Goal: Find specific page/section: Find specific page/section

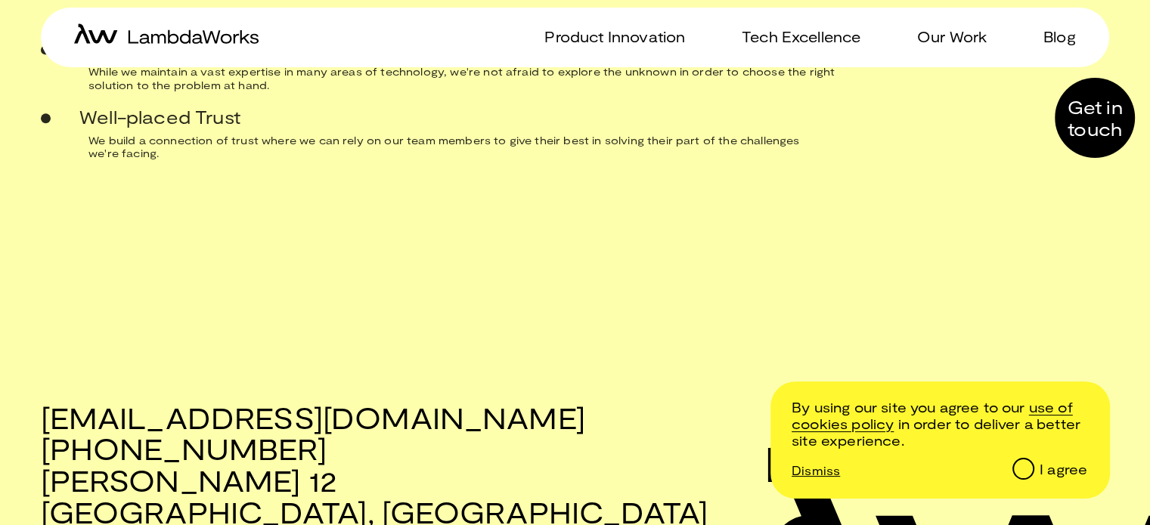
scroll to position [1575, 0]
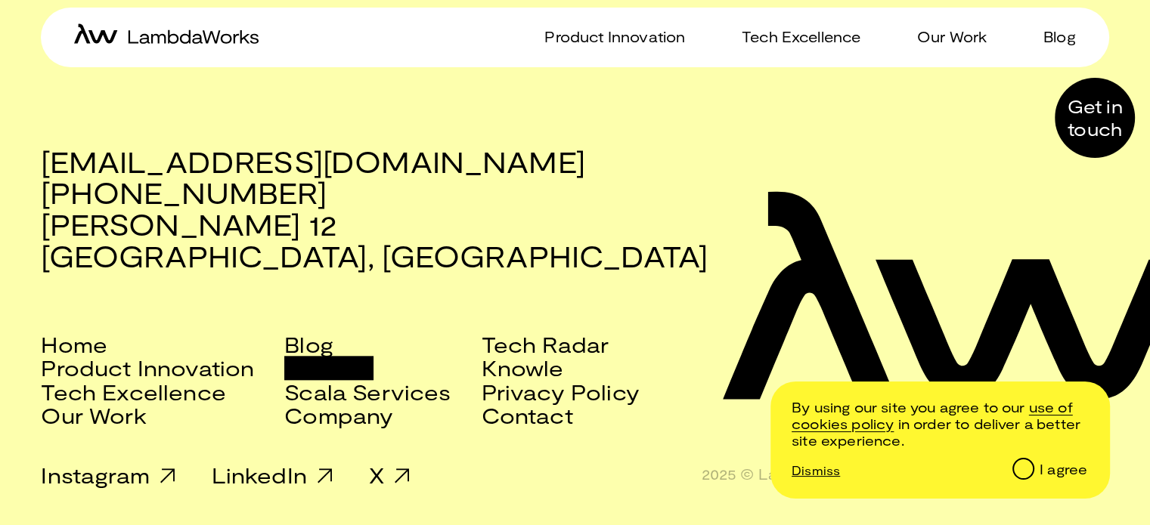
click at [343, 364] on link "Careers" at bounding box center [328, 367] width 89 height 23
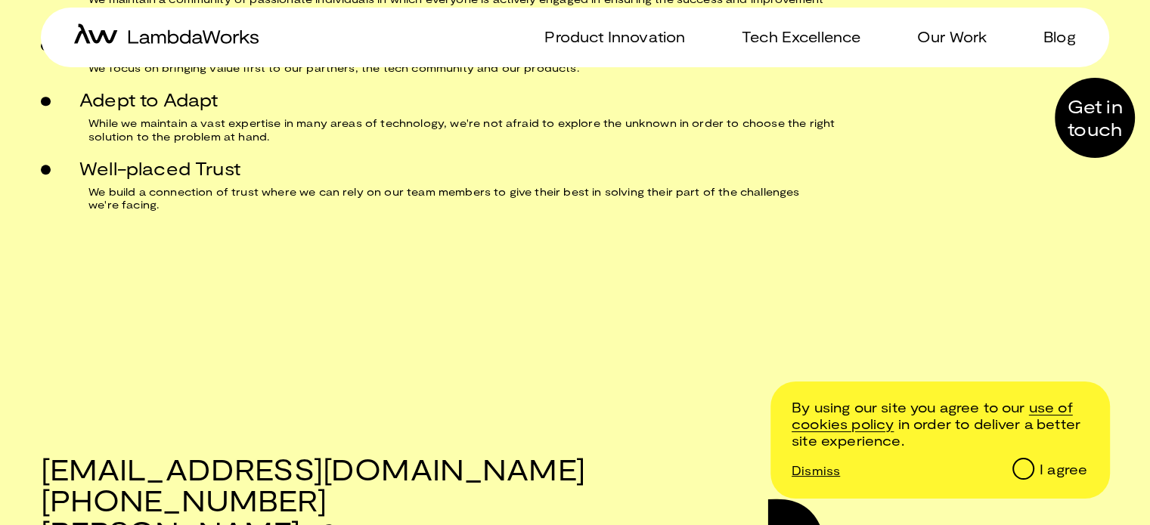
scroll to position [1226, 0]
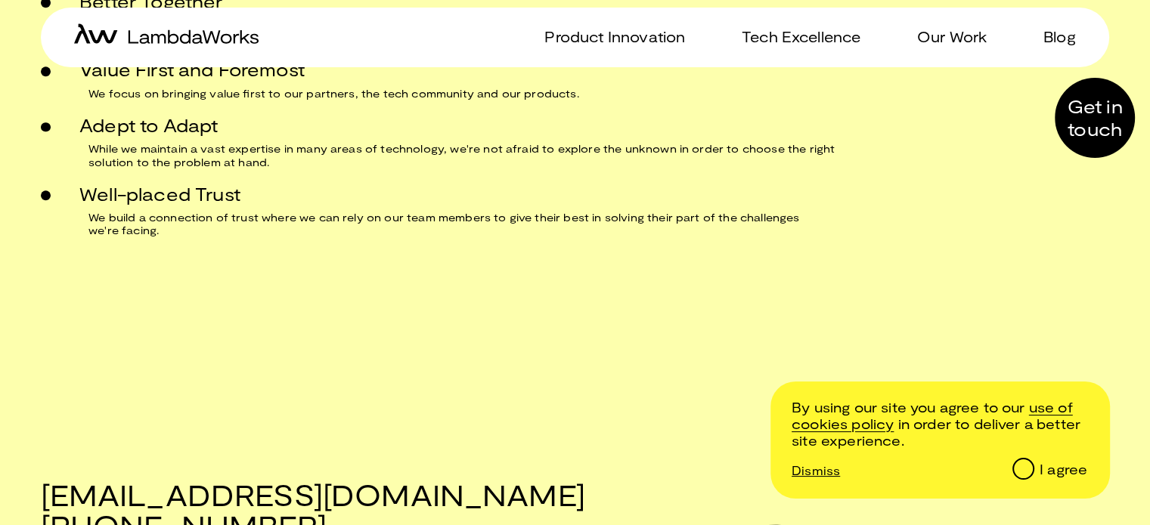
click at [1086, 109] on div at bounding box center [1094, 118] width 80 height 80
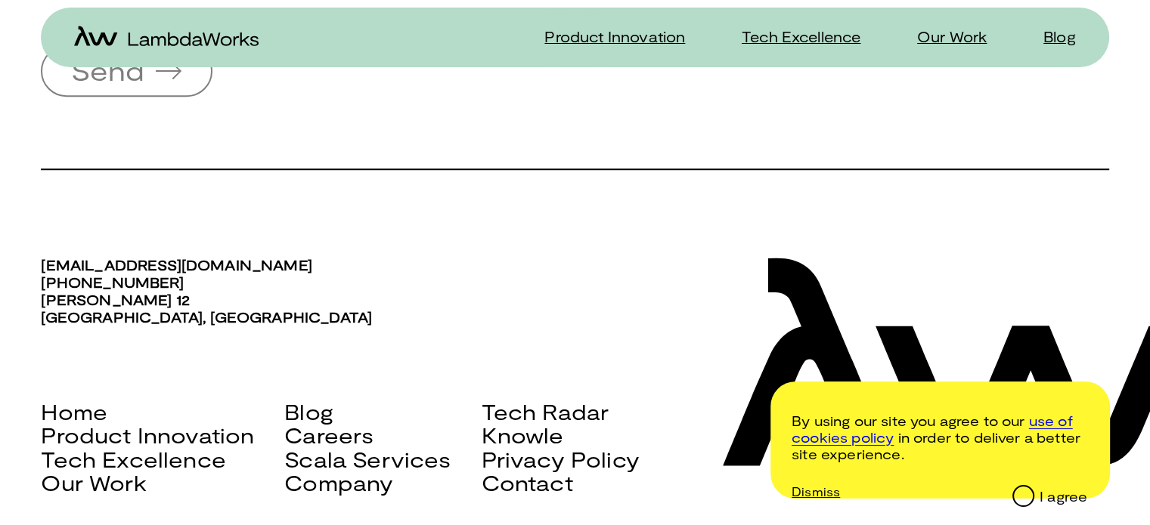
scroll to position [1256, 0]
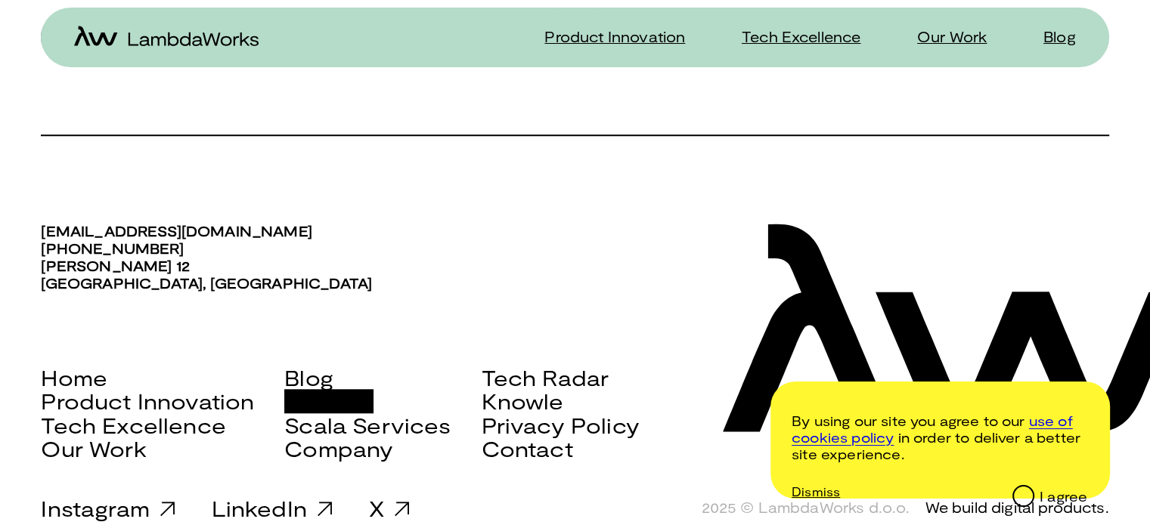
click at [358, 389] on link "Careers" at bounding box center [328, 400] width 89 height 23
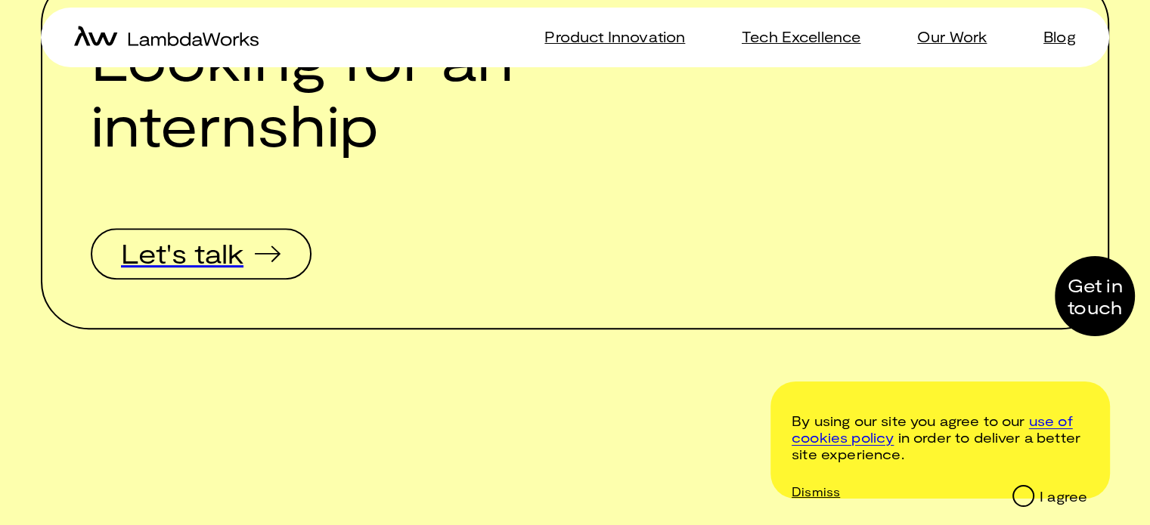
scroll to position [659, 0]
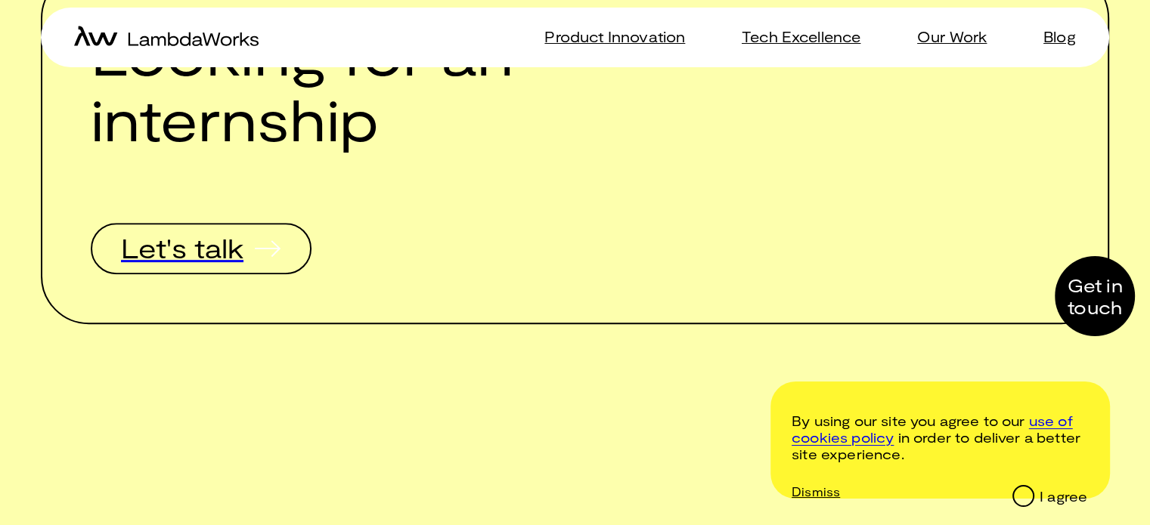
click at [205, 251] on span "Let's talk" at bounding box center [182, 247] width 122 height 27
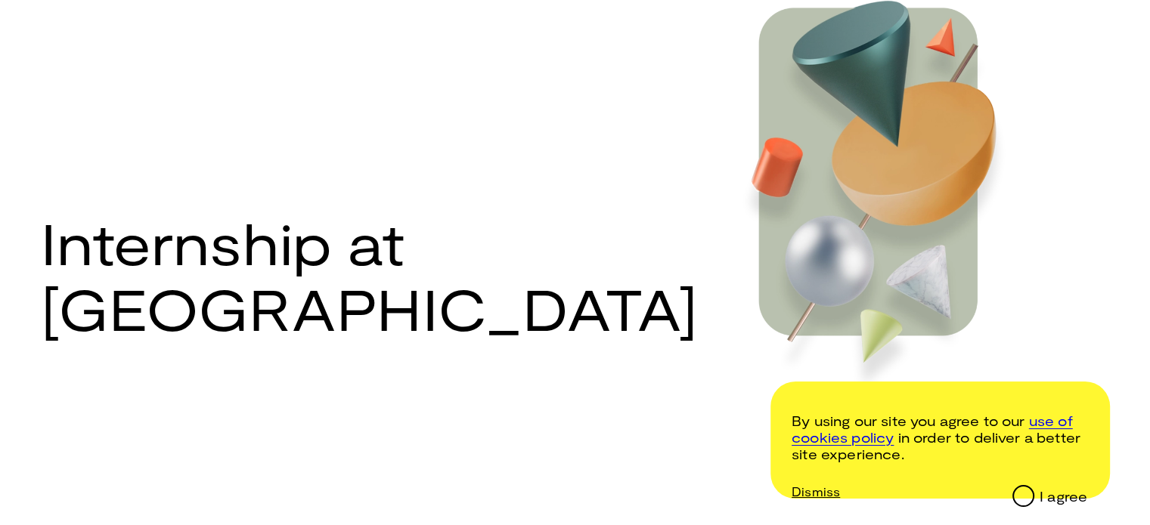
scroll to position [172, 0]
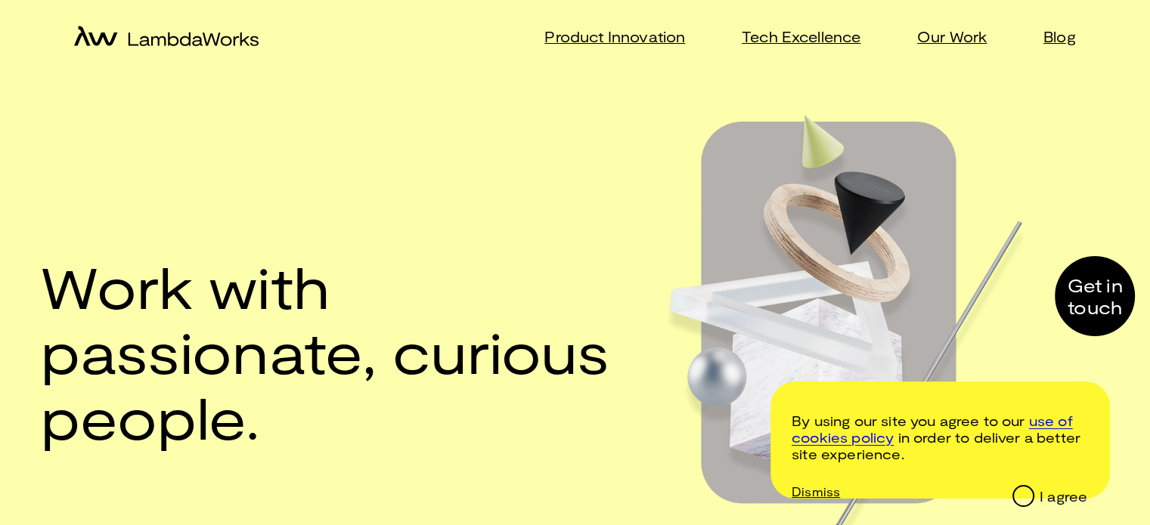
click at [1116, 281] on div at bounding box center [1094, 296] width 80 height 80
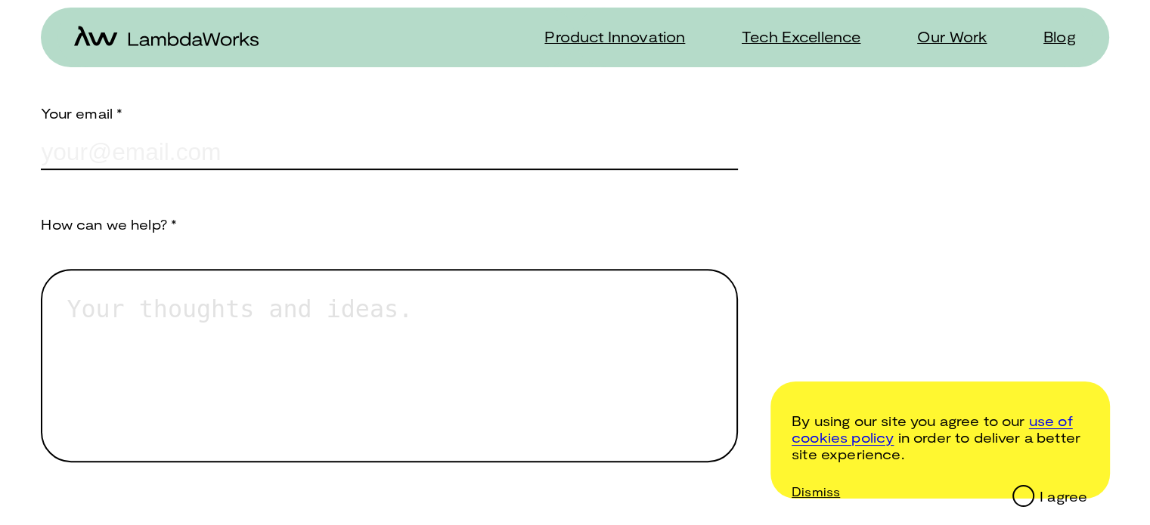
scroll to position [707, 0]
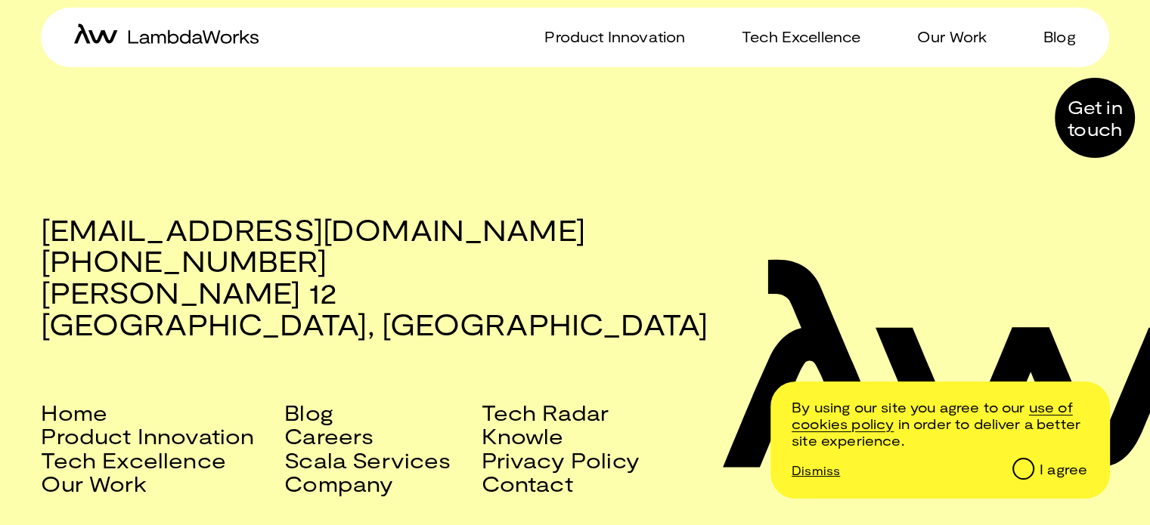
scroll to position [1575, 0]
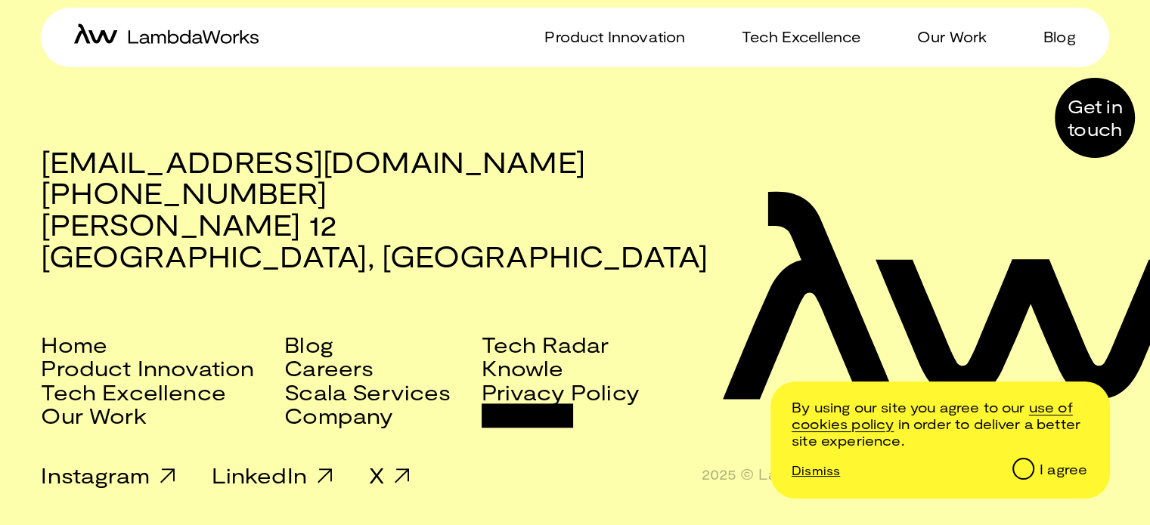
click at [537, 426] on link "Contact" at bounding box center [526, 415] width 91 height 23
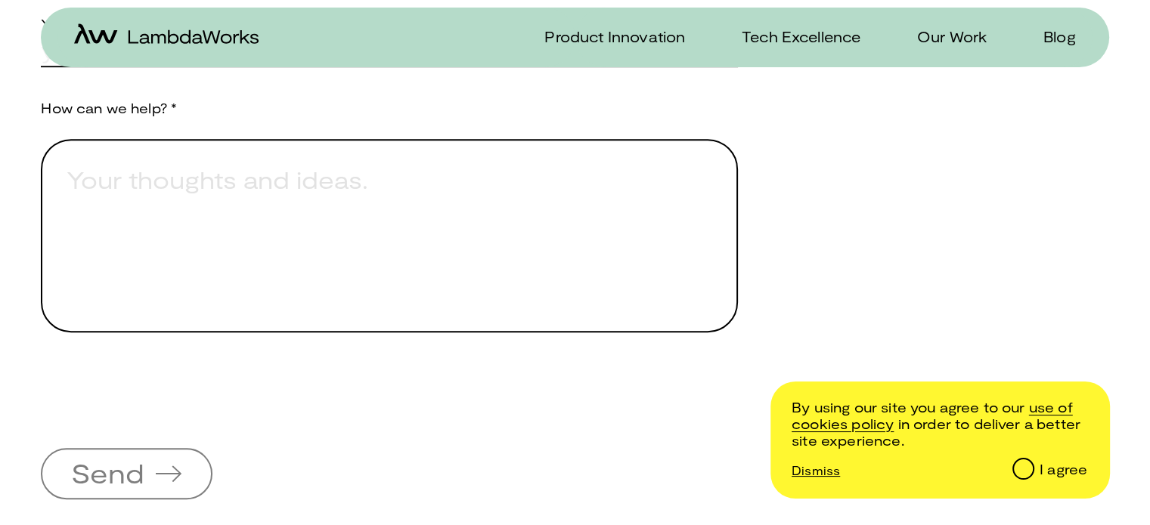
scroll to position [822, 0]
